Goal: Task Accomplishment & Management: Manage account settings

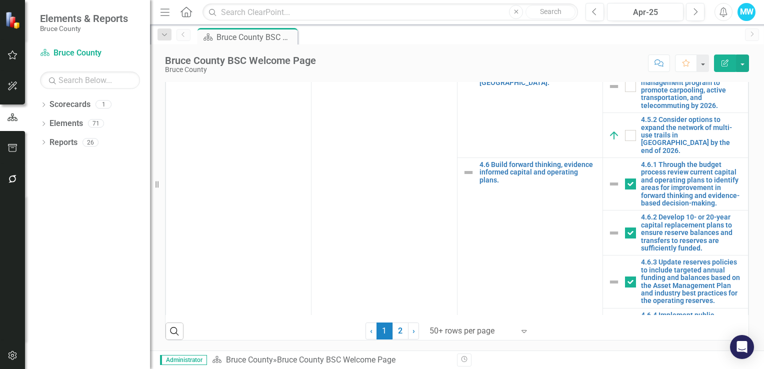
scroll to position [1753, 0]
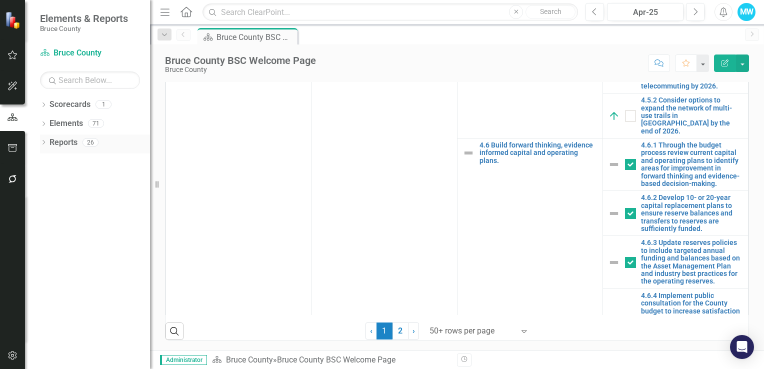
click at [43, 143] on icon "Dropdown" at bounding box center [43, 142] width 7 height 5
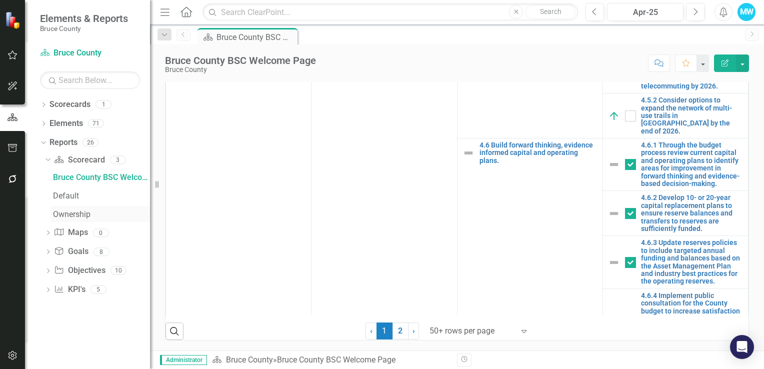
click at [69, 214] on div "Ownership" at bounding box center [101, 214] width 97 height 9
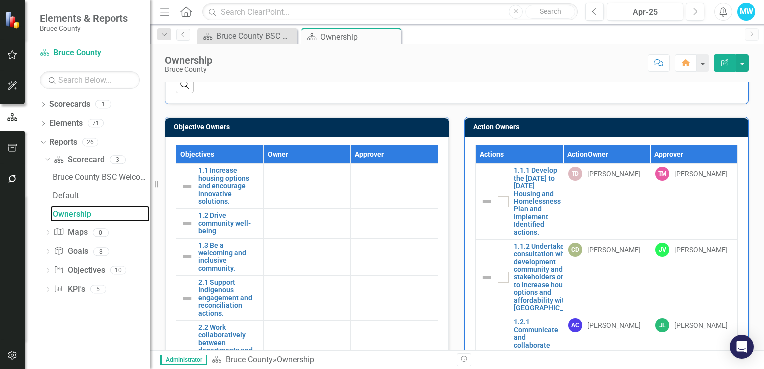
scroll to position [208, 0]
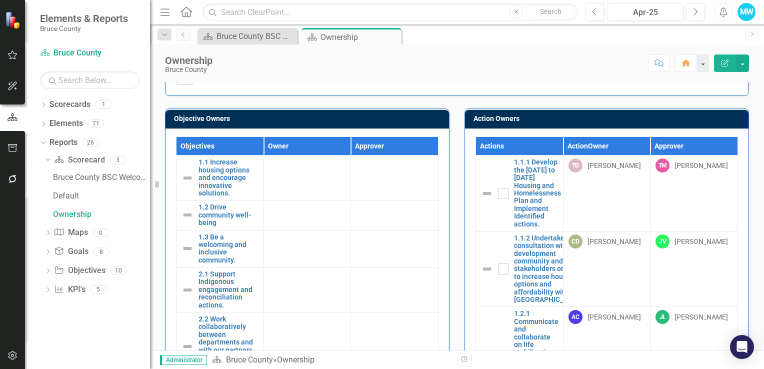
click at [754, 172] on div "Goal Owners Goals Owner Approver 1. Build a strong and inclusive community Link…" at bounding box center [457, 336] width 614 height 950
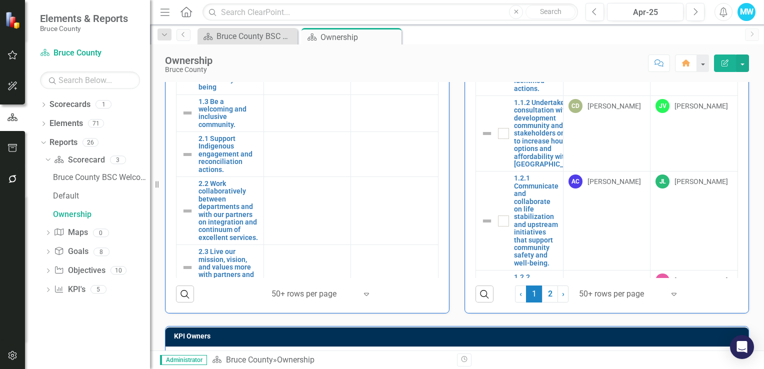
scroll to position [358, 0]
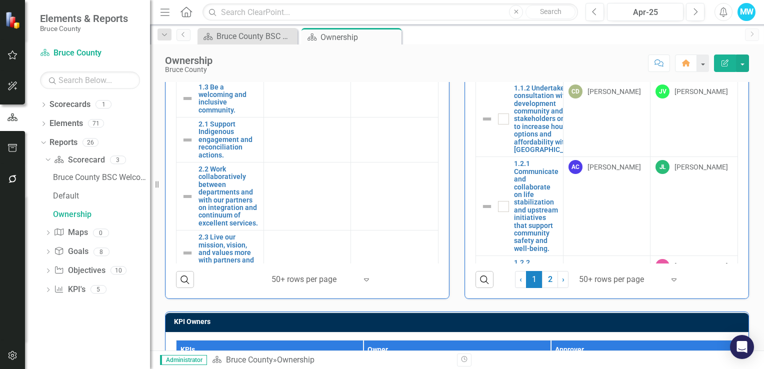
drag, startPoint x: 746, startPoint y: 204, endPoint x: 745, endPoint y: 197, distance: 6.6
click at [745, 197] on div "Action Owners Actions Action Owner Approver 1.1.1 Develop the [DATE] to [DATE] …" at bounding box center [606, 122] width 299 height 353
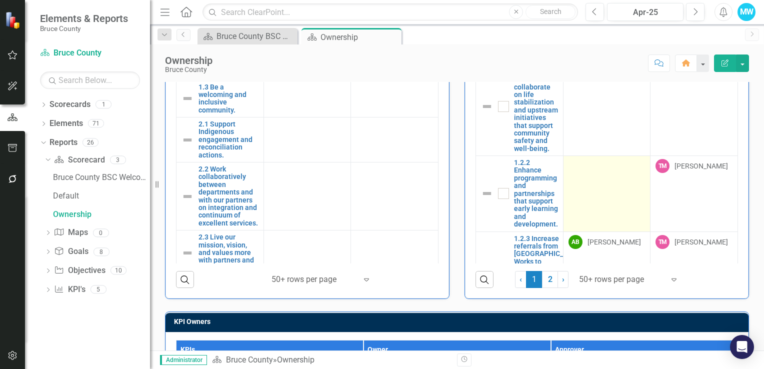
click at [593, 219] on td at bounding box center [606, 194] width 87 height 76
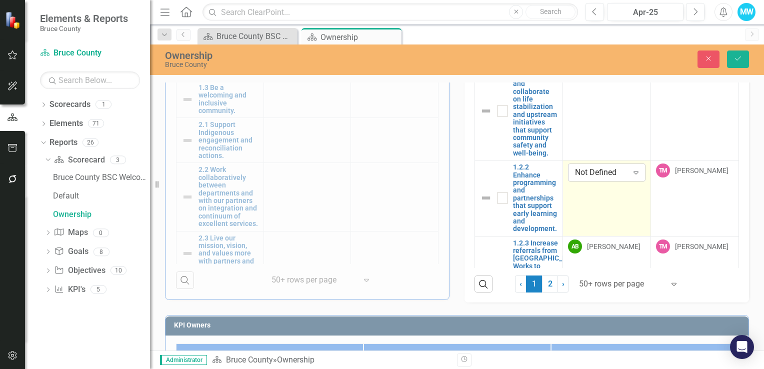
click at [633, 174] on icon at bounding box center [635, 172] width 5 height 3
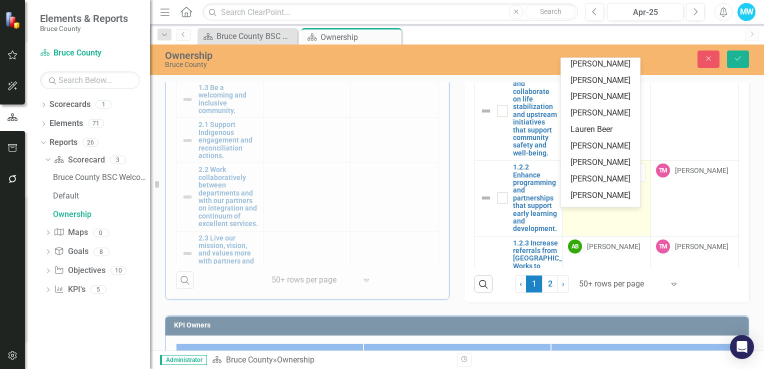
scroll to position [0, 0]
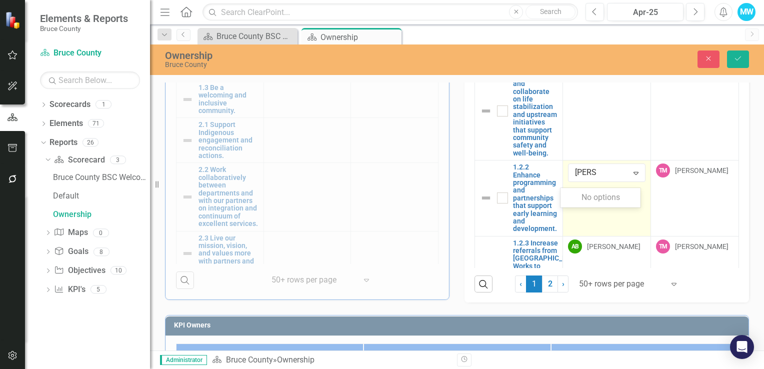
click at [606, 194] on div "No options" at bounding box center [600, 197] width 80 height 19
type input "k"
type input "j"
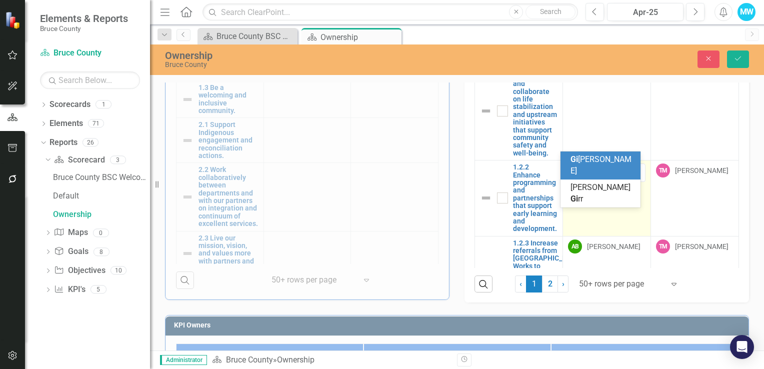
type input "[PERSON_NAME]"
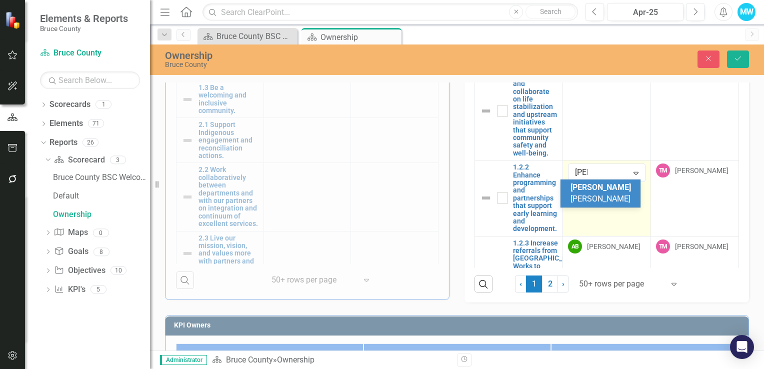
click at [614, 196] on span "[PERSON_NAME] [PERSON_NAME]" at bounding box center [600, 192] width 60 height 21
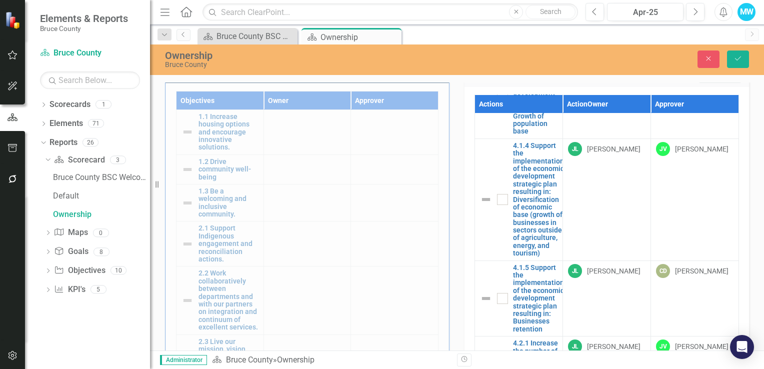
scroll to position [248, 0]
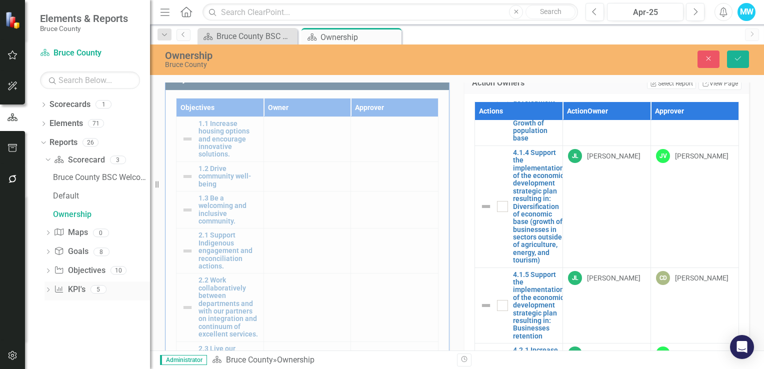
click at [77, 287] on link "KPI KPI's" at bounding box center [69, 289] width 31 height 11
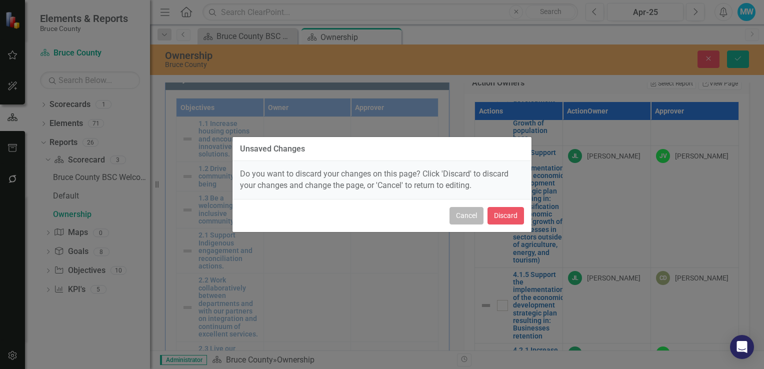
click at [459, 212] on button "Cancel" at bounding box center [466, 215] width 34 height 17
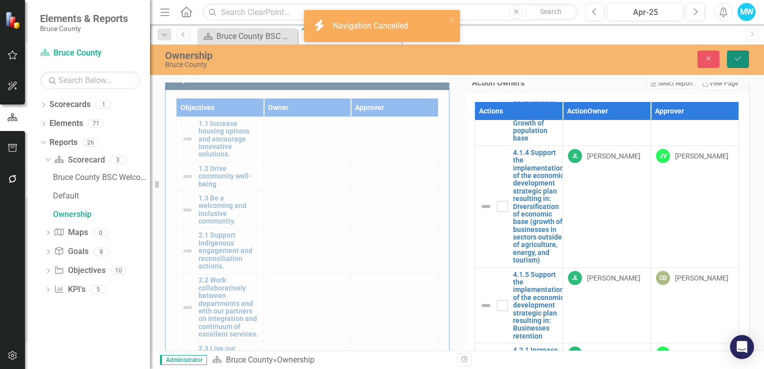
click at [735, 58] on icon "Save" at bounding box center [737, 58] width 9 height 7
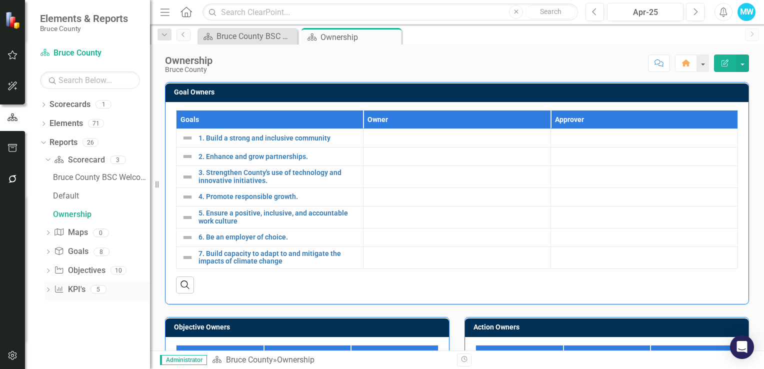
click at [67, 287] on link "KPI KPI's" at bounding box center [69, 289] width 31 height 11
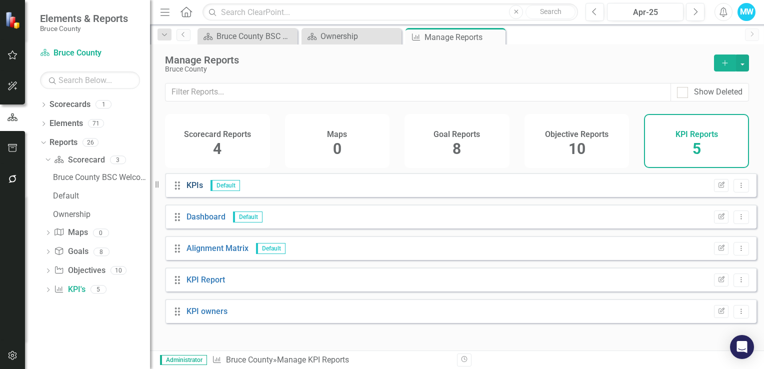
click at [192, 190] on link "KPIs" at bounding box center [194, 184] width 16 height 9
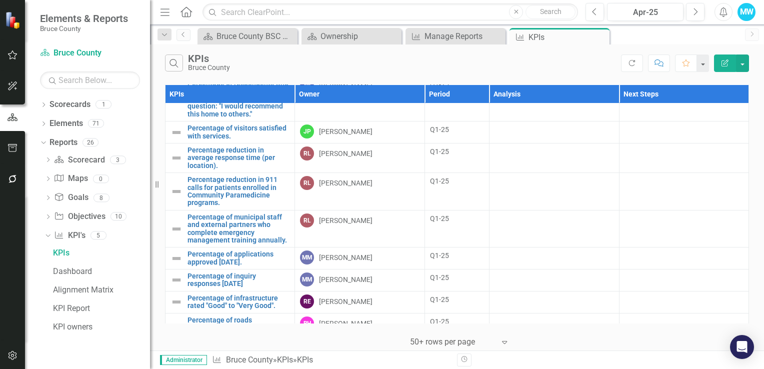
scroll to position [764, 0]
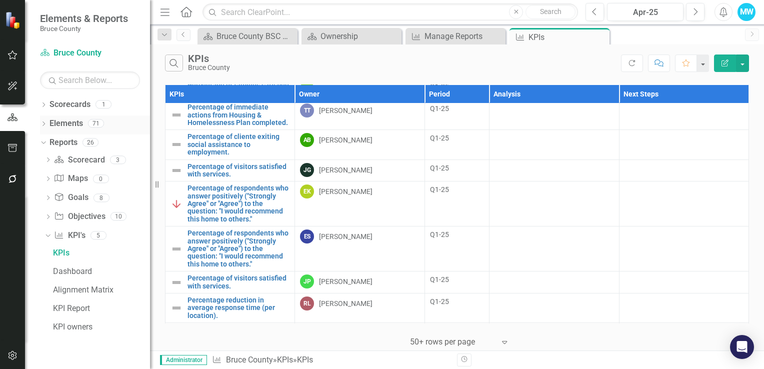
click at [67, 125] on link "Elements" at bounding box center [65, 123] width 33 height 11
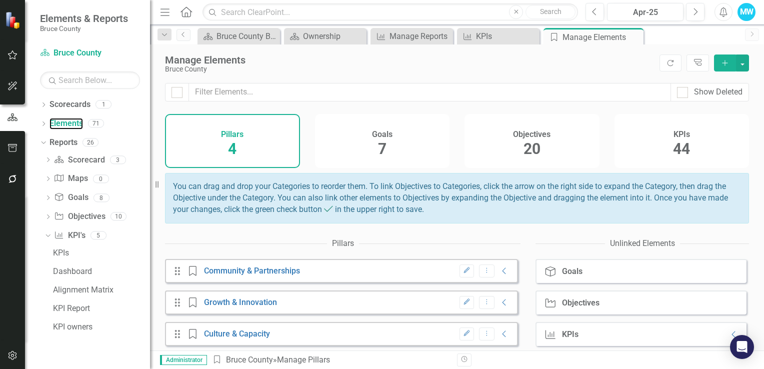
scroll to position [40, 0]
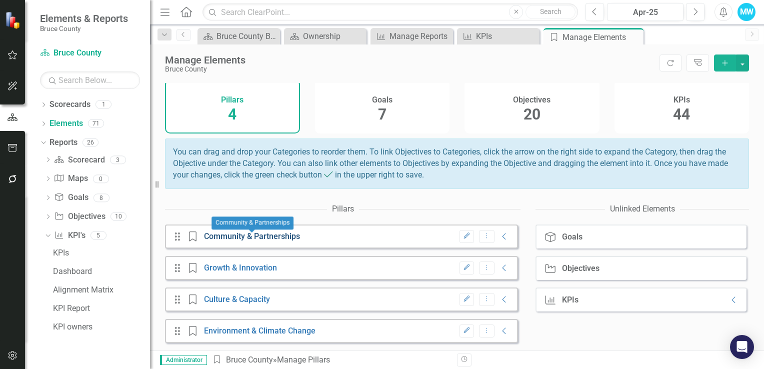
click at [233, 237] on link "Community & Partnerships" at bounding box center [252, 235] width 96 height 9
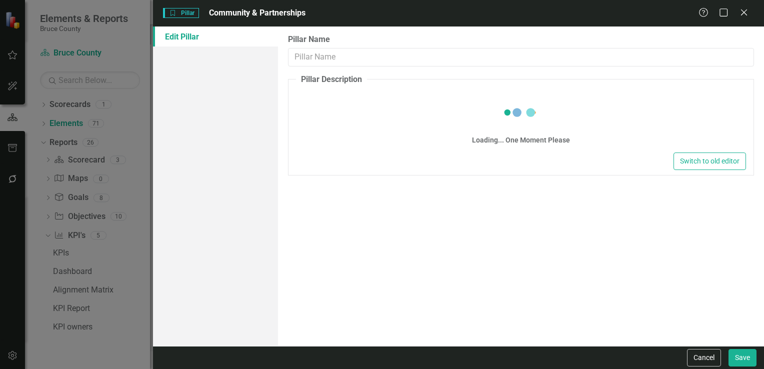
type input "Community & Partnerships"
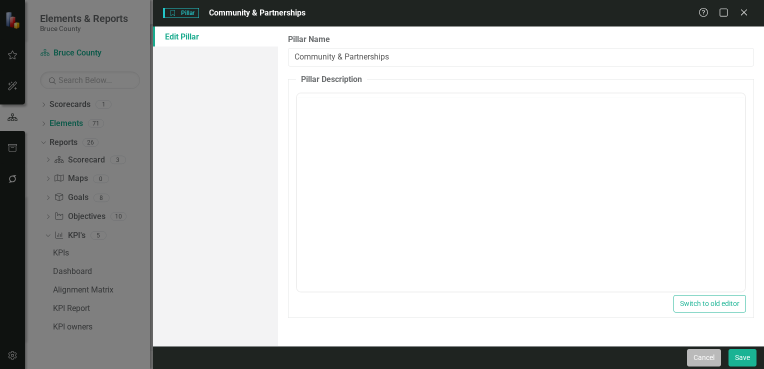
click at [706, 358] on button "Cancel" at bounding box center [704, 357] width 34 height 17
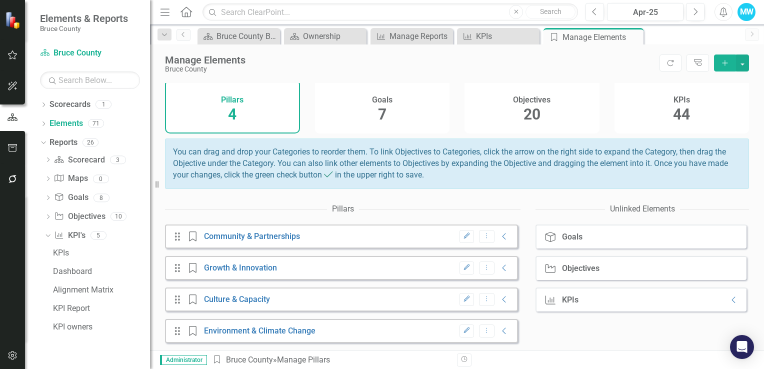
click at [673, 107] on span "44" at bounding box center [681, 113] width 17 height 17
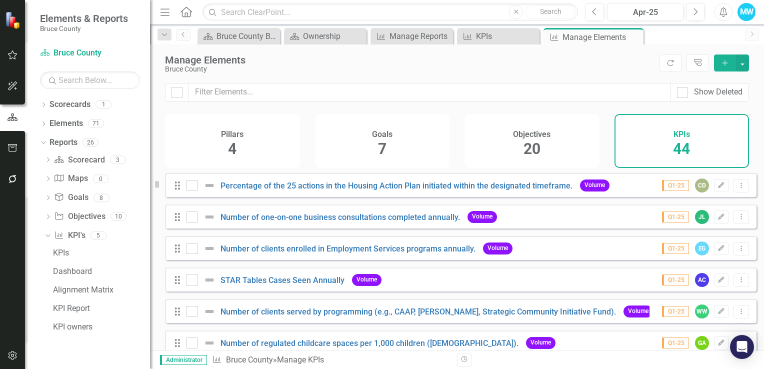
checkbox input "false"
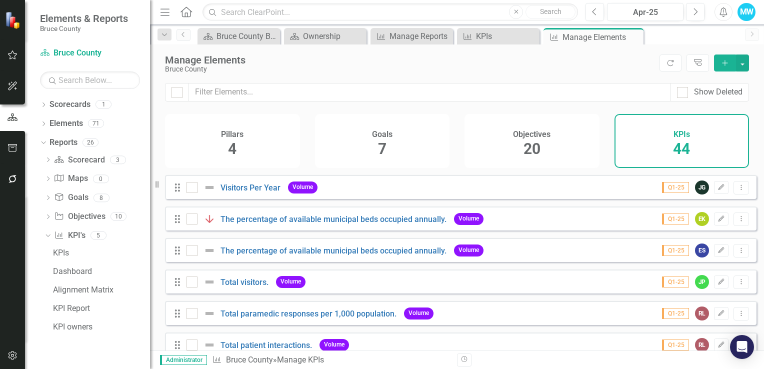
scroll to position [100, 0]
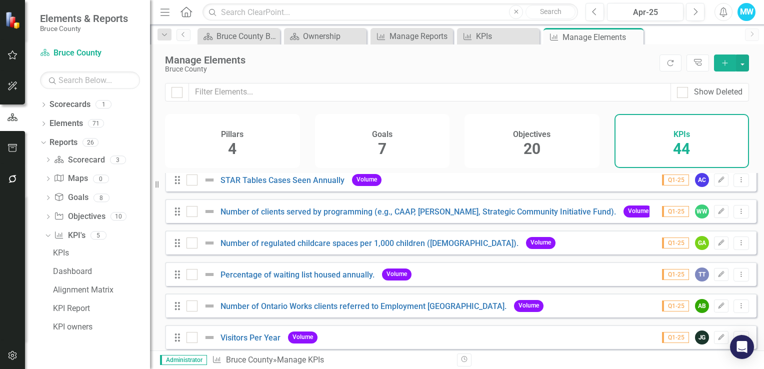
click at [233, 155] on span "4" at bounding box center [232, 148] width 8 height 17
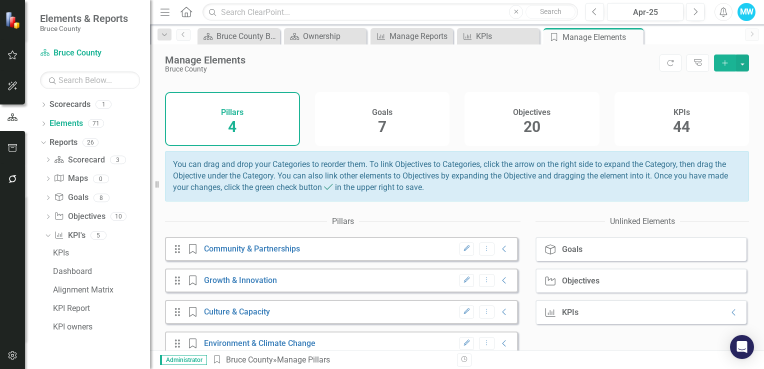
scroll to position [40, 0]
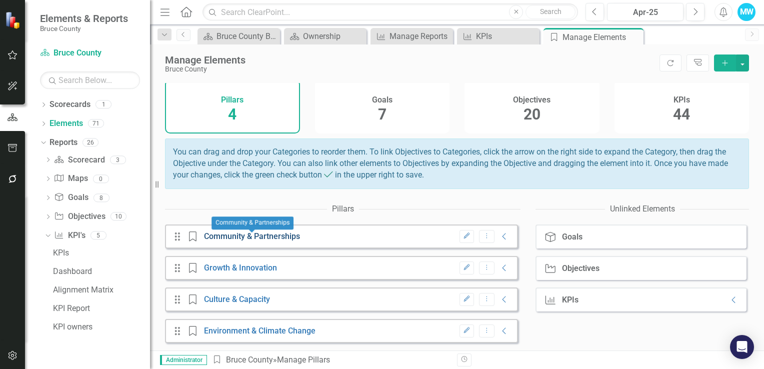
click at [278, 236] on link "Community & Partnerships" at bounding box center [252, 235] width 96 height 9
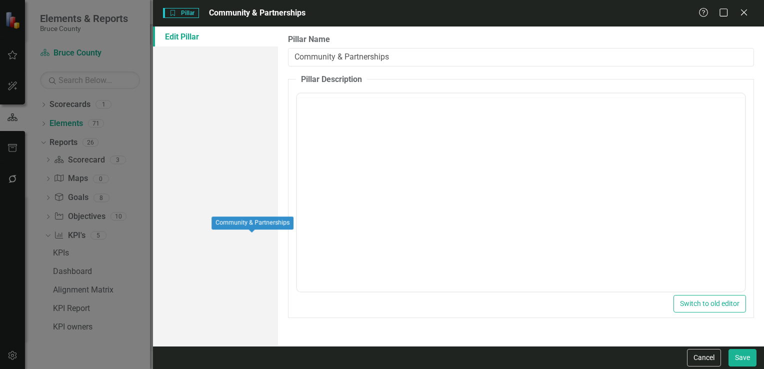
scroll to position [0, 0]
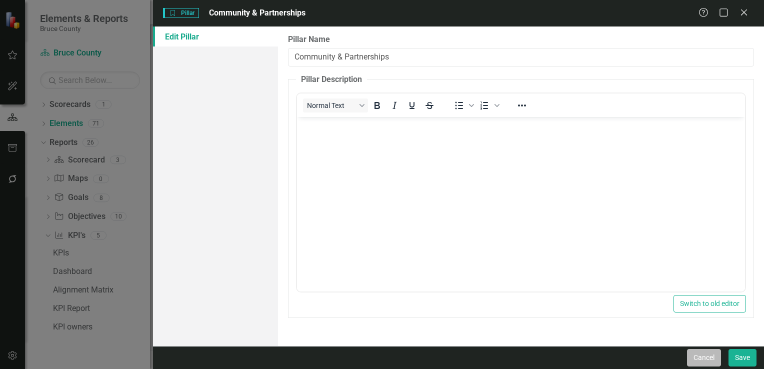
click at [704, 359] on button "Cancel" at bounding box center [704, 357] width 34 height 17
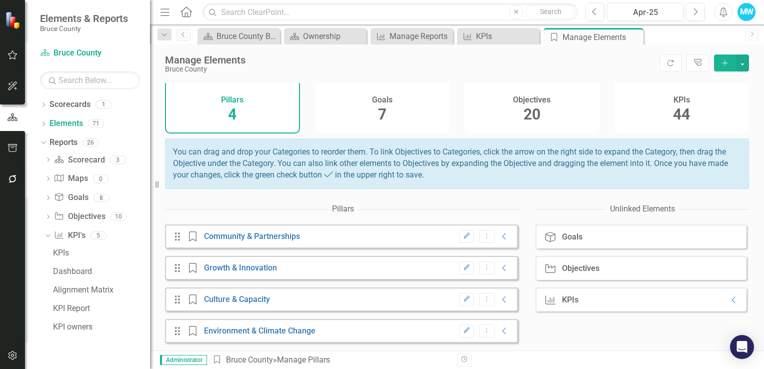
click at [372, 96] on h4 "Goals" at bounding box center [382, 99] width 20 height 9
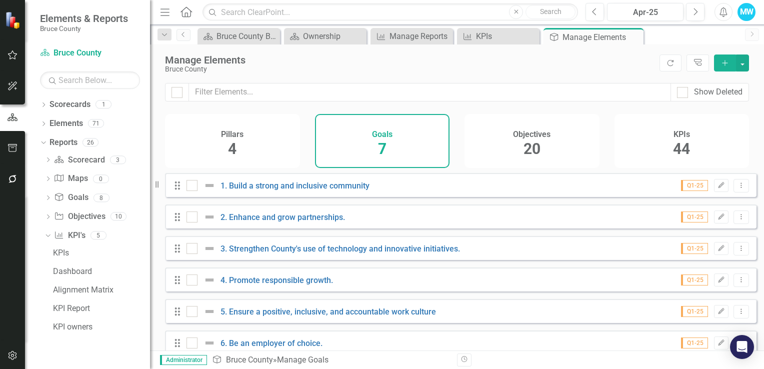
click at [533, 149] on span "20" at bounding box center [531, 148] width 17 height 17
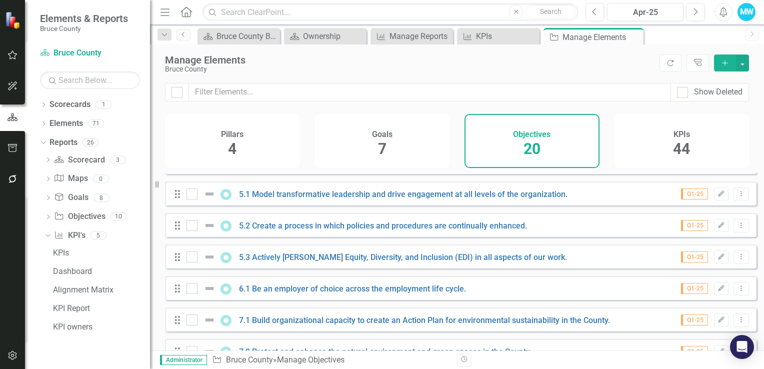
scroll to position [459, 0]
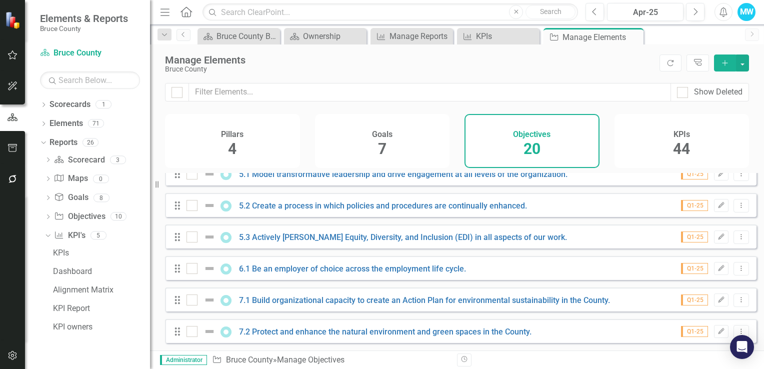
click at [682, 153] on span "44" at bounding box center [681, 148] width 17 height 17
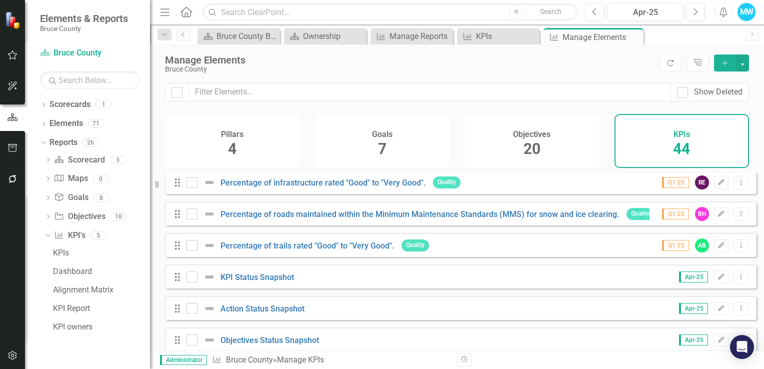
scroll to position [1214, 0]
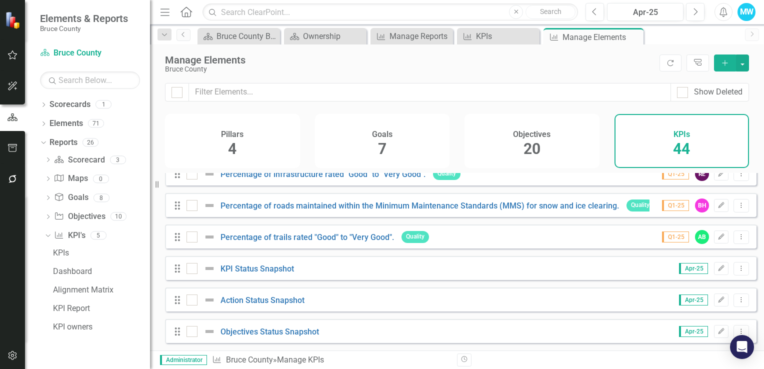
click at [549, 145] on div "Objectives 20" at bounding box center [531, 141] width 135 height 54
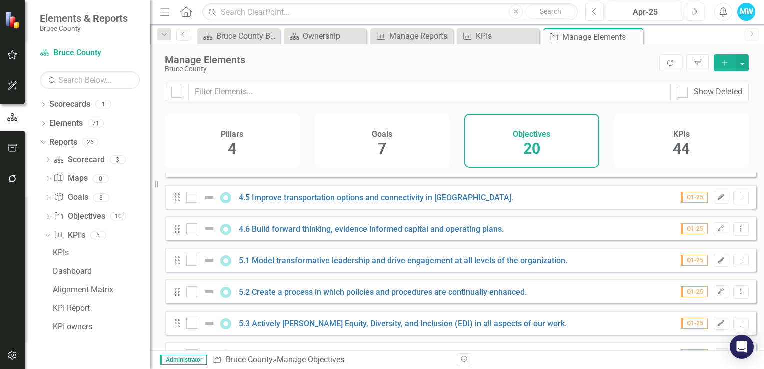
scroll to position [359, 0]
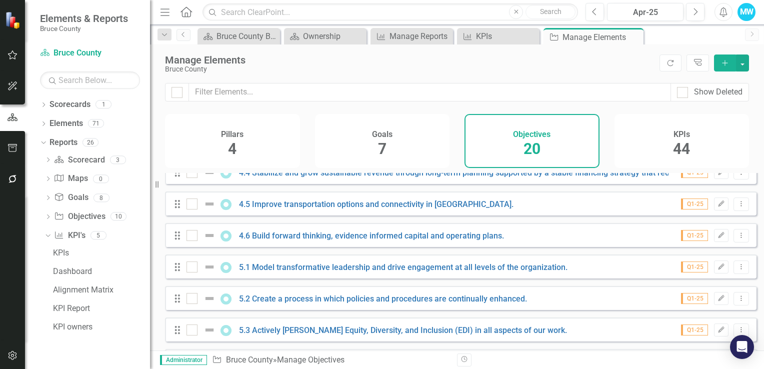
click at [395, 135] on div "Goals 7" at bounding box center [382, 141] width 135 height 54
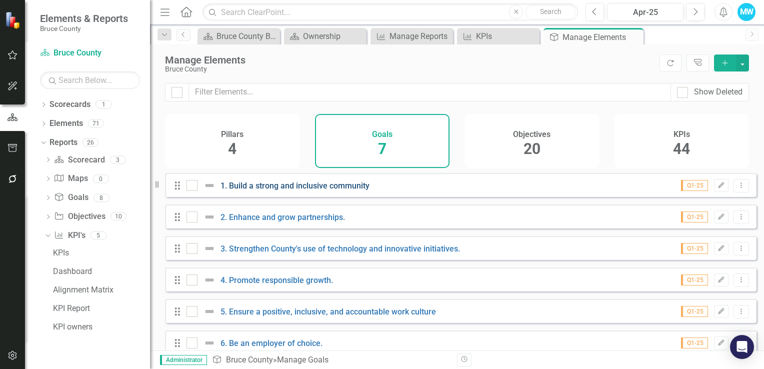
click at [315, 190] on link "1. Build a strong and inclusive community" at bounding box center [294, 185] width 149 height 9
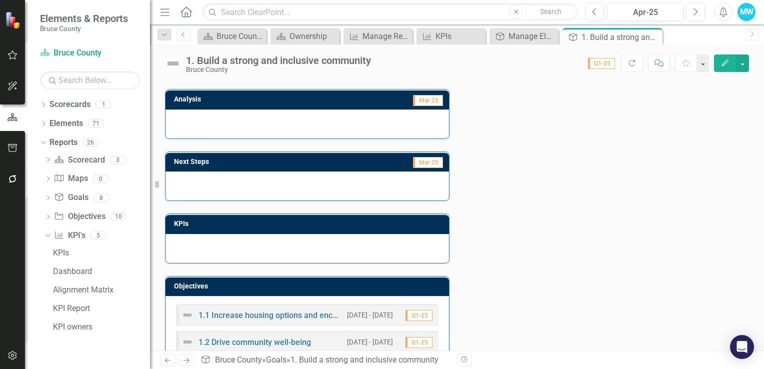
scroll to position [100, 0]
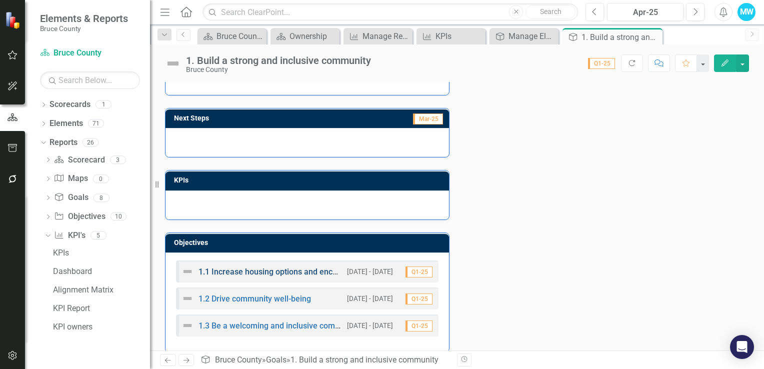
click at [275, 270] on link "1.1 Increase housing options and encourage innovative solutions." at bounding box center [315, 271] width 235 height 9
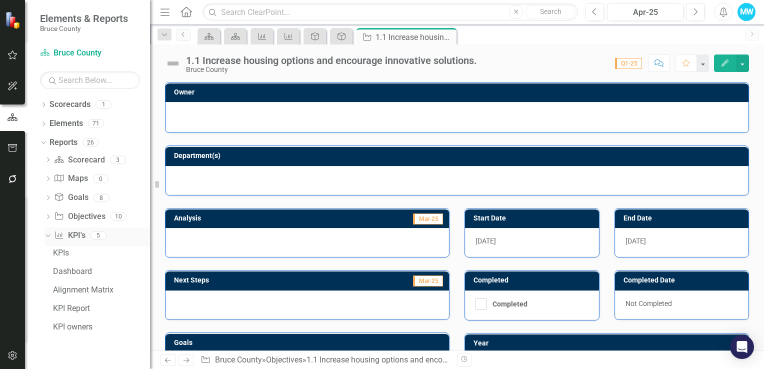
click at [76, 236] on link "KPI KPI's" at bounding box center [69, 235] width 31 height 11
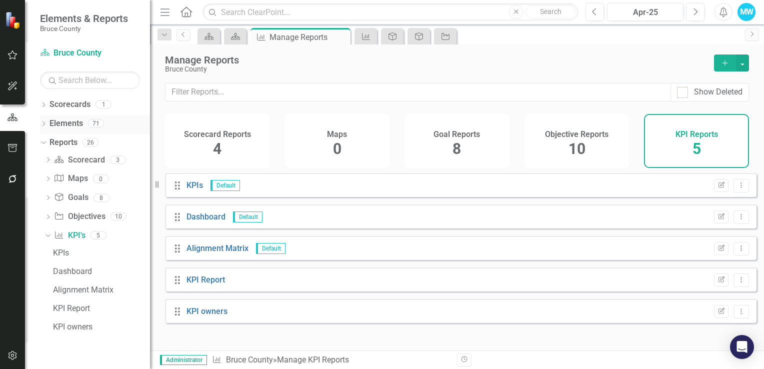
click at [61, 125] on link "Elements" at bounding box center [65, 123] width 33 height 11
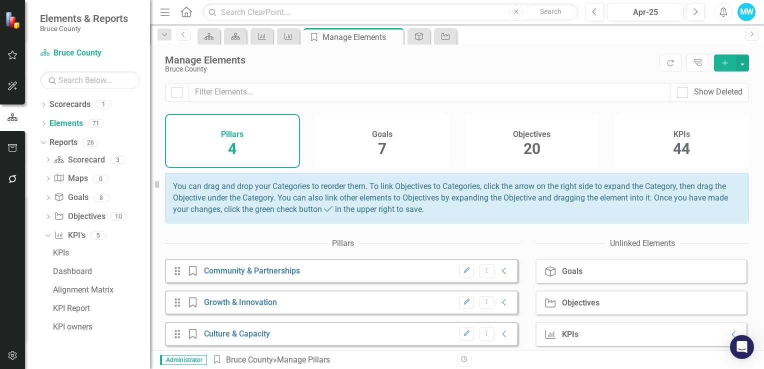
click at [681, 151] on span "44" at bounding box center [681, 148] width 17 height 17
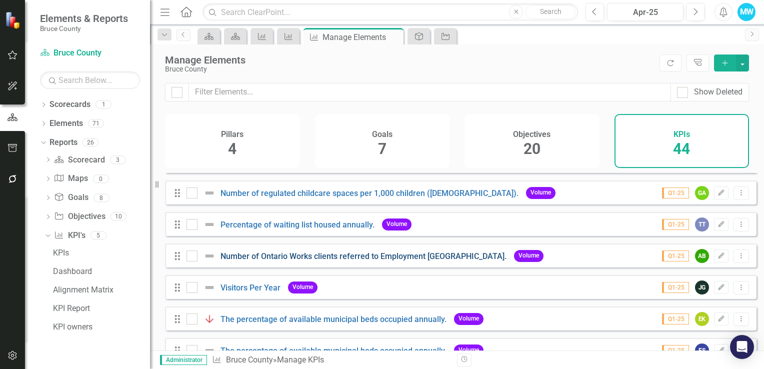
scroll to position [100, 0]
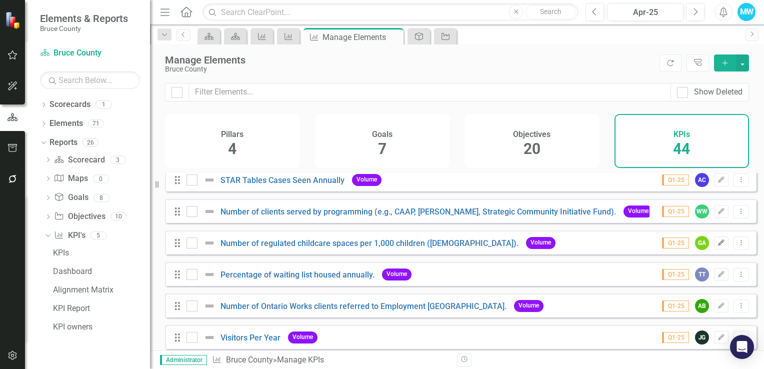
click at [717, 246] on icon "Edit" at bounding box center [720, 243] width 7 height 6
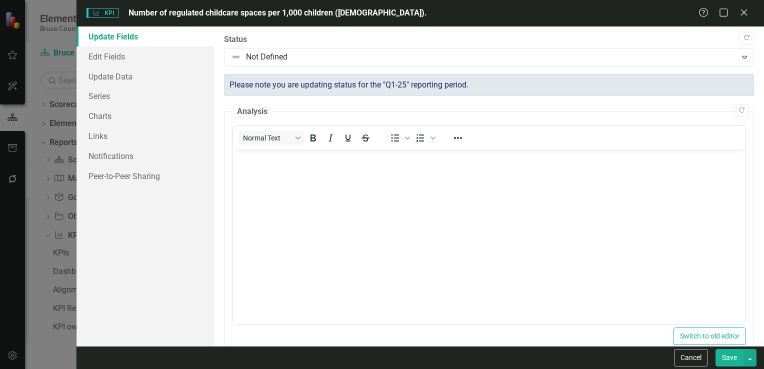
scroll to position [0, 0]
click at [692, 357] on button "Cancel" at bounding box center [691, 357] width 34 height 17
